Goal: Information Seeking & Learning: Learn about a topic

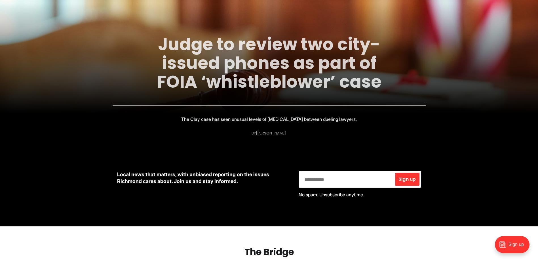
click at [232, 84] on link "Judge to review two city-issued phones as part of FOIA ‘whistleblower’ case" at bounding box center [269, 62] width 225 height 61
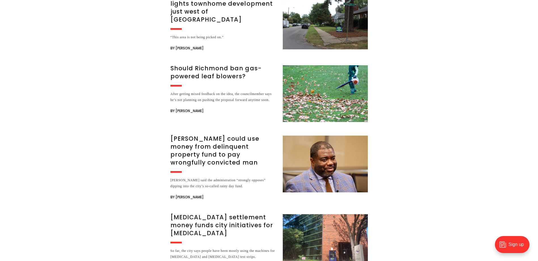
scroll to position [1248, 0]
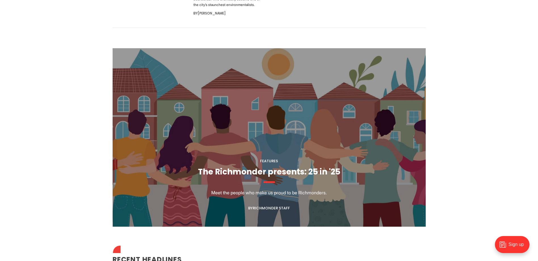
scroll to position [397, 0]
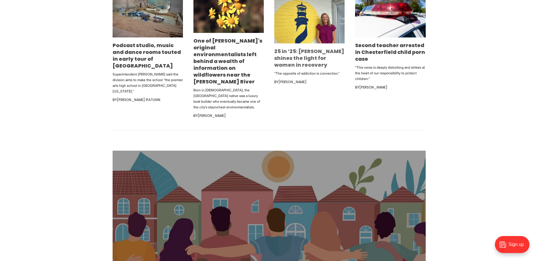
click at [309, 59] on link "25 in ’25: [PERSON_NAME] shines the light for women in recovery" at bounding box center [309, 58] width 70 height 21
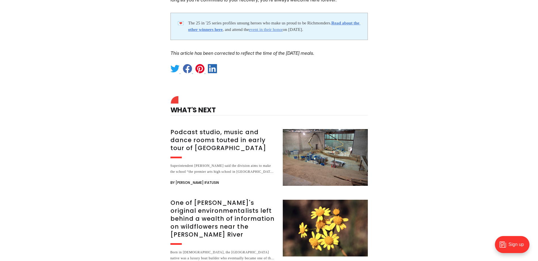
scroll to position [1333, 0]
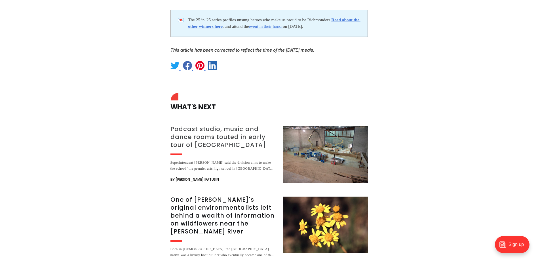
click at [252, 125] on h3 "Podcast studio, music and dance rooms touted in early tour of [GEOGRAPHIC_DATA]" at bounding box center [223, 137] width 106 height 24
